Goal: Use online tool/utility: Utilize a website feature to perform a specific function

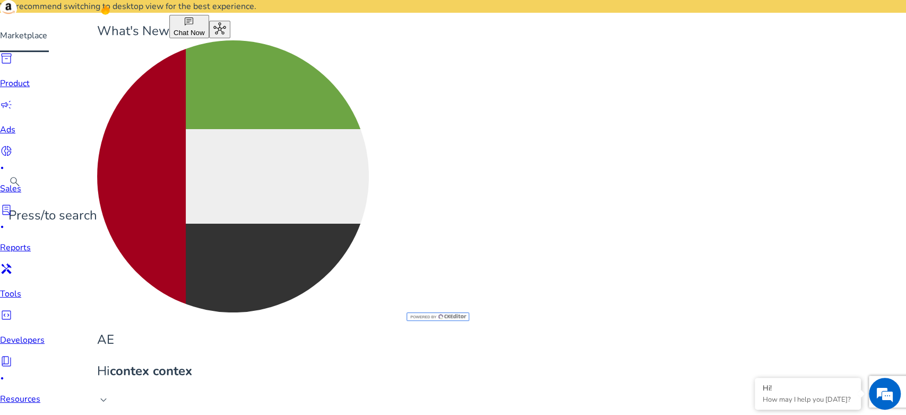
scroll to position [118, 0]
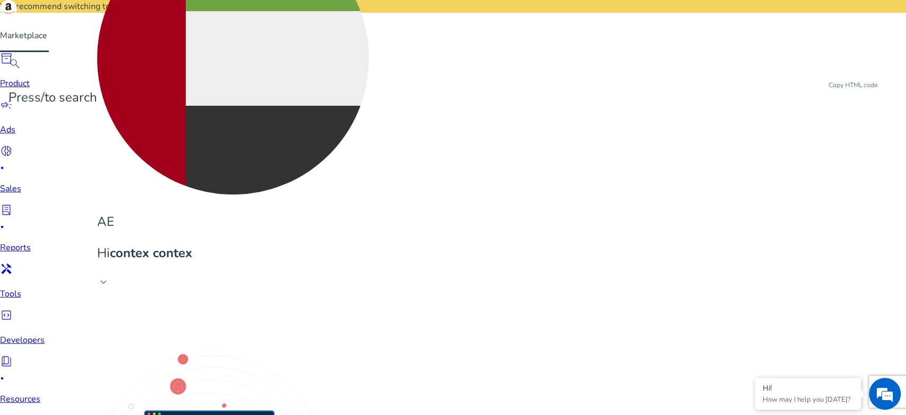
drag, startPoint x: 873, startPoint y: 106, endPoint x: 512, endPoint y: 6, distance: 374.7
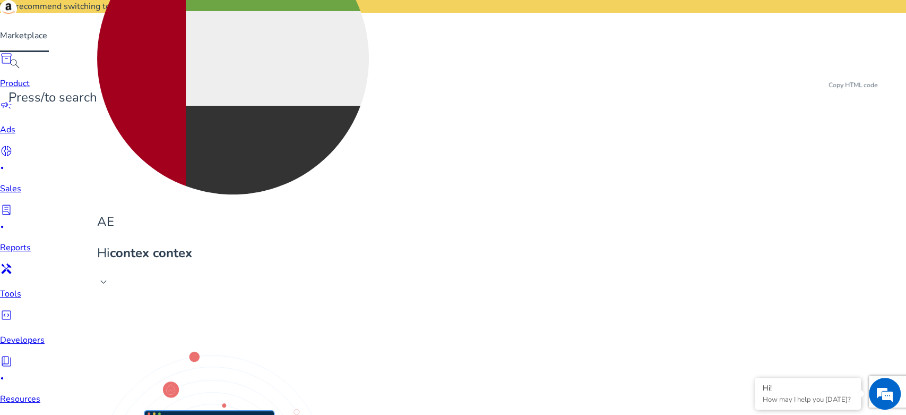
type textarea "**********"
